Goal: Find contact information: Find contact information

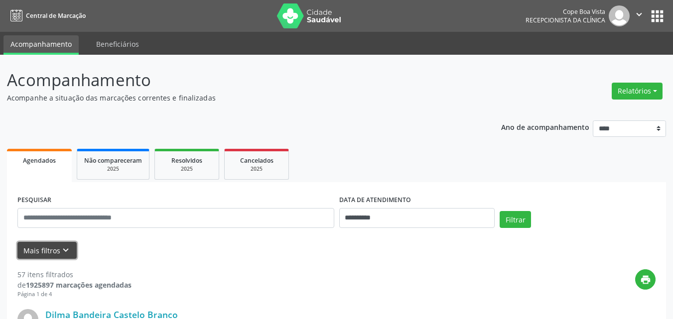
click at [63, 250] on icon "keyboard_arrow_down" at bounding box center [65, 250] width 11 height 11
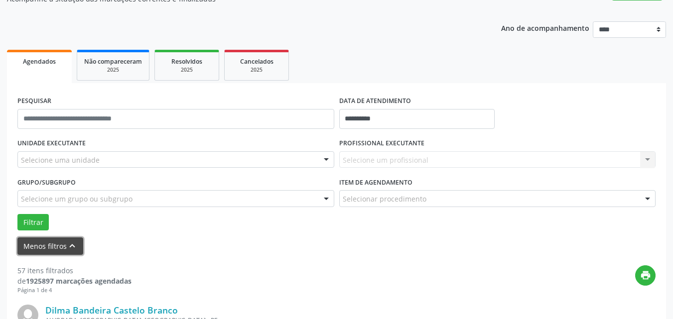
scroll to position [100, 0]
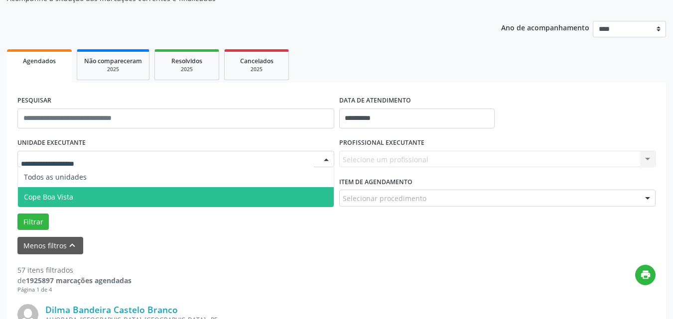
click at [83, 198] on span "Cope Boa Vista" at bounding box center [176, 197] width 316 height 20
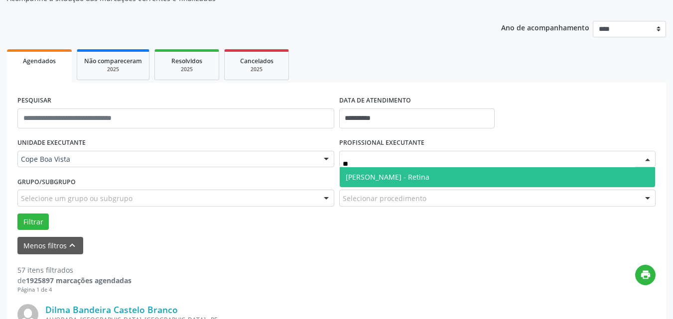
type input "***"
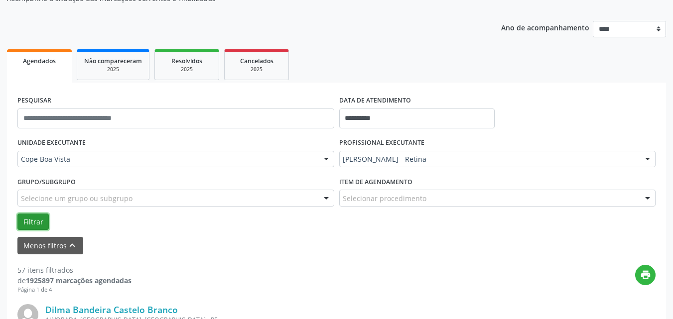
click at [38, 222] on button "Filtrar" at bounding box center [32, 222] width 31 height 17
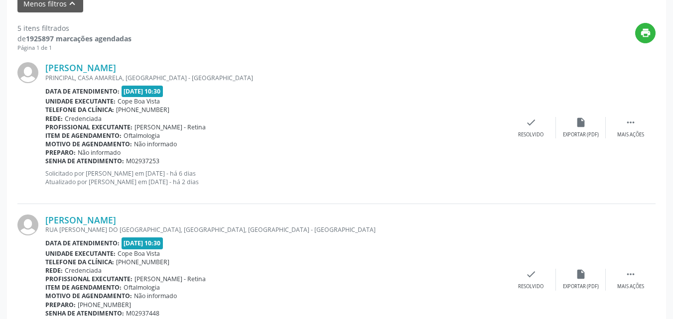
scroll to position [399, 0]
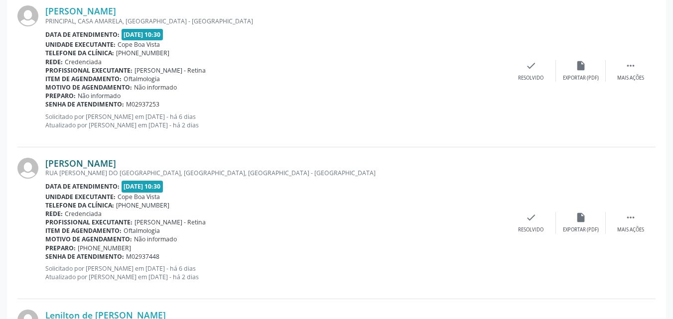
click at [116, 166] on link "[PERSON_NAME]" at bounding box center [80, 163] width 71 height 11
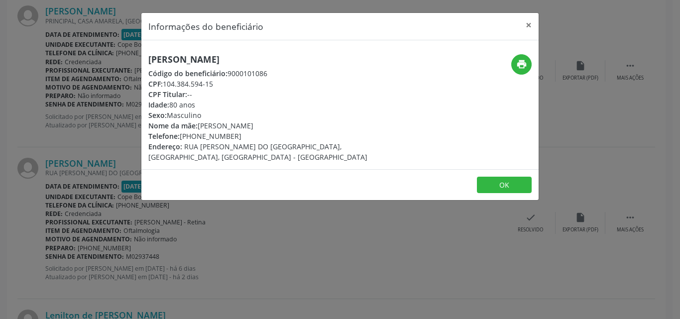
click at [211, 135] on div "Telefone: [PHONE_NUMBER]" at bounding box center [273, 136] width 251 height 10
click at [182, 136] on div "Telefone: [PHONE_NUMBER]" at bounding box center [273, 136] width 251 height 10
drag, startPoint x: 237, startPoint y: 137, endPoint x: 183, endPoint y: 139, distance: 53.8
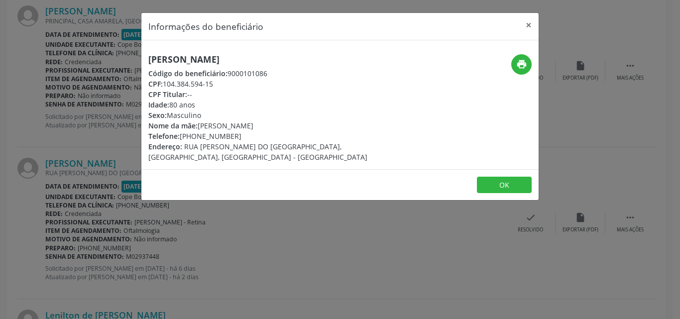
click at [183, 139] on div "Telefone: [PHONE_NUMBER]" at bounding box center [273, 136] width 251 height 10
copy div "81) 98645-4078"
click at [500, 187] on button "OK" at bounding box center [504, 185] width 55 height 17
